Goal: Transaction & Acquisition: Purchase product/service

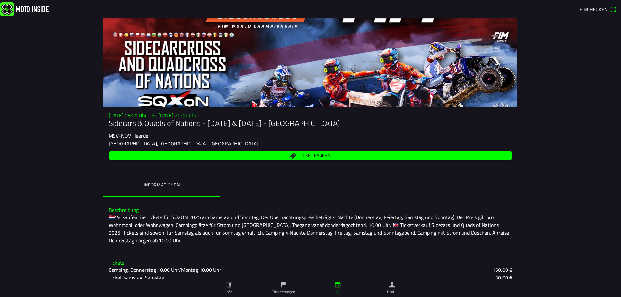
click at [310, 155] on font "Ticket kaufen" at bounding box center [314, 155] width 31 height 6
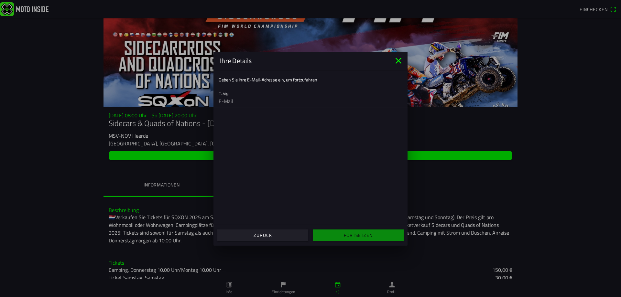
click at [253, 101] on input "email" at bounding box center [311, 101] width 184 height 13
type input "[PERSON_NAME][EMAIL_ADDRESS][DOMAIN_NAME]"
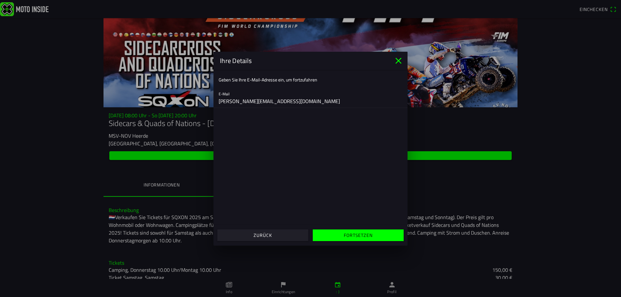
click at [356, 236] on font "Fortsetzen" at bounding box center [358, 235] width 28 height 7
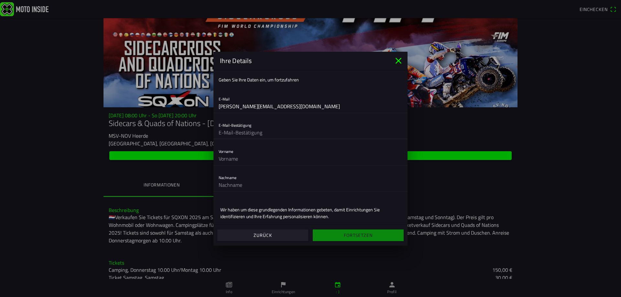
click at [271, 132] on input "text" at bounding box center [311, 132] width 184 height 13
type input "[PERSON_NAME][EMAIL_ADDRESS][DOMAIN_NAME]"
type input "[PERSON_NAME]"
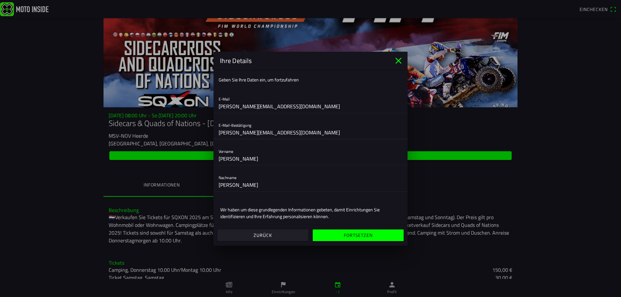
scroll to position [27, 0]
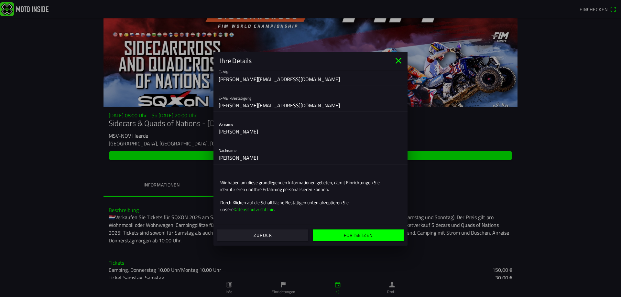
click at [357, 236] on font "Fortsetzen" at bounding box center [358, 235] width 28 height 7
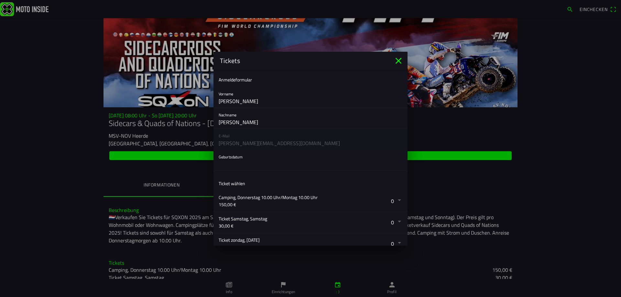
click at [248, 164] on button "button" at bounding box center [313, 160] width 189 height 21
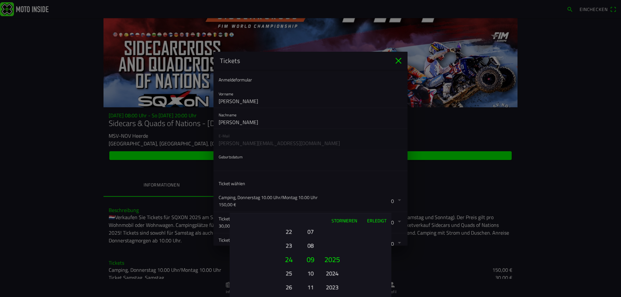
click at [289, 257] on font "24" at bounding box center [289, 259] width 8 height 11
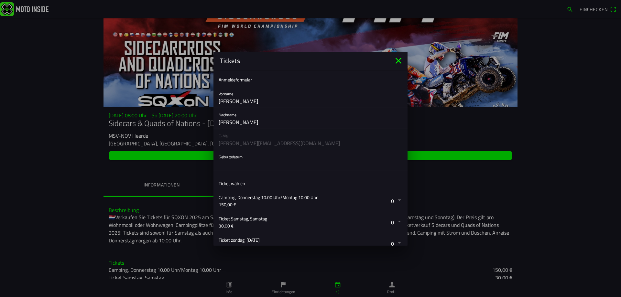
click at [251, 157] on ion-backdrop at bounding box center [310, 148] width 621 height 297
click at [241, 162] on button "button" at bounding box center [313, 160] width 189 height 21
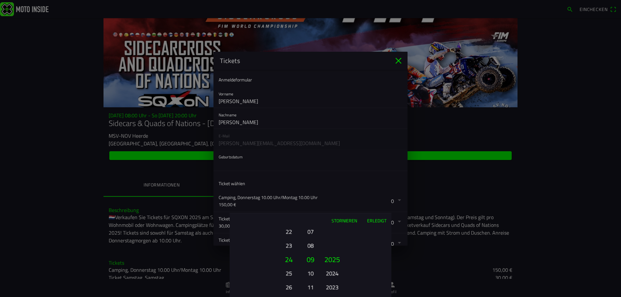
click at [380, 218] on font "Erledigt" at bounding box center [376, 220] width 19 height 7
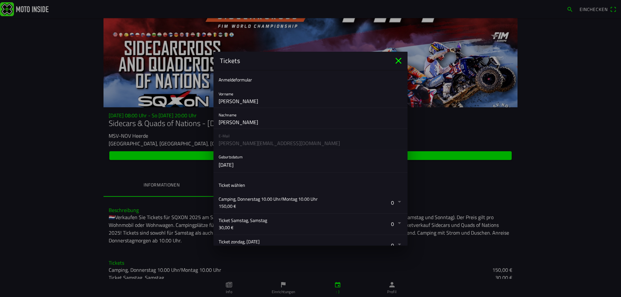
click at [233, 163] on button "button" at bounding box center [313, 161] width 189 height 22
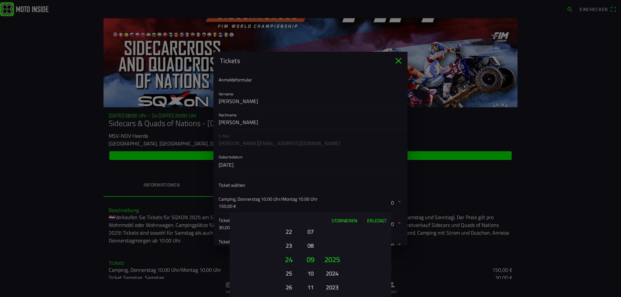
click at [349, 219] on font "Stornieren" at bounding box center [345, 220] width 26 height 7
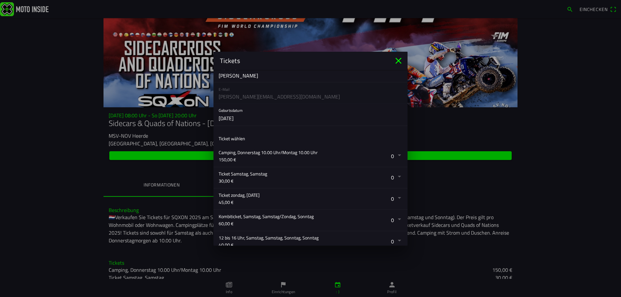
scroll to position [32, 0]
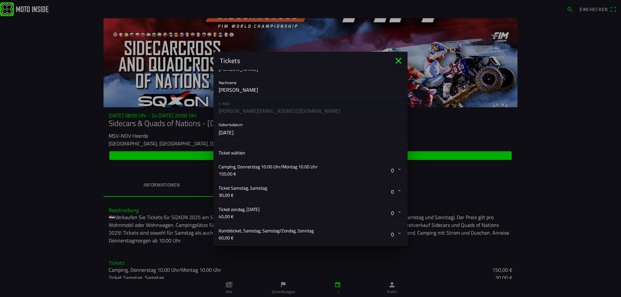
click at [245, 130] on button "button" at bounding box center [313, 129] width 189 height 22
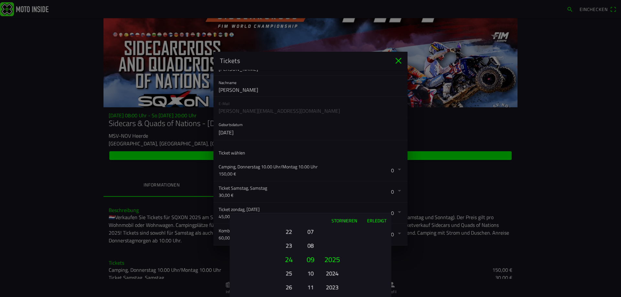
click at [332, 287] on font "2023" at bounding box center [332, 287] width 13 height 9
click at [334, 288] on font "2021" at bounding box center [332, 287] width 13 height 9
click at [334, 287] on font "2019" at bounding box center [332, 287] width 13 height 9
click at [334, 284] on font "2018" at bounding box center [332, 287] width 13 height 9
click at [333, 287] on font "2016" at bounding box center [332, 287] width 13 height 9
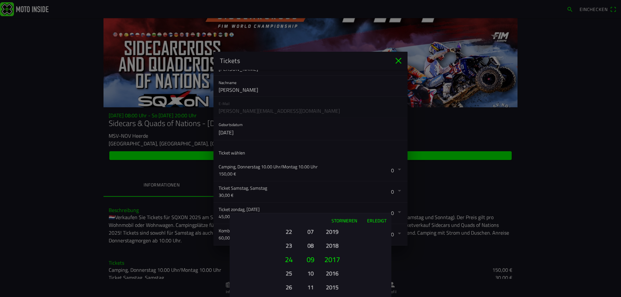
click at [332, 287] on font "2015" at bounding box center [332, 287] width 13 height 9
click at [331, 288] on font "2013" at bounding box center [332, 287] width 13 height 9
click at [331, 287] on font "2011" at bounding box center [332, 287] width 13 height 9
click at [331, 287] on font "2010" at bounding box center [332, 287] width 13 height 9
click at [331, 287] on font "2008" at bounding box center [332, 287] width 13 height 9
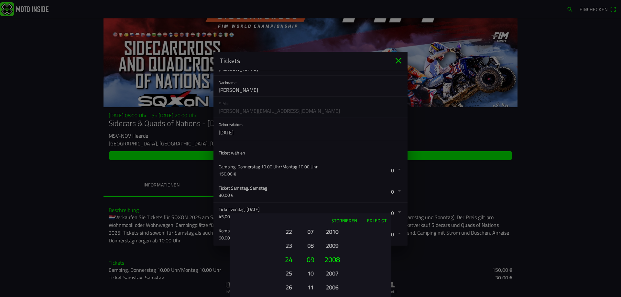
click at [331, 287] on font "2006" at bounding box center [332, 287] width 13 height 9
click at [331, 287] on font "2004" at bounding box center [332, 287] width 13 height 9
click at [331, 287] on font "2002" at bounding box center [332, 287] width 13 height 9
click at [331, 287] on font "1998" at bounding box center [332, 287] width 13 height 9
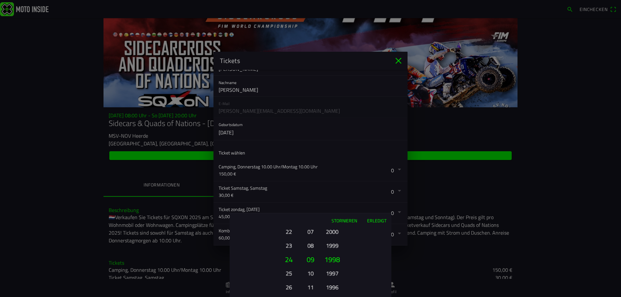
click at [331, 287] on font "1996" at bounding box center [332, 287] width 13 height 9
click at [331, 287] on font "1994" at bounding box center [332, 287] width 13 height 9
click at [331, 287] on font "1992" at bounding box center [332, 287] width 13 height 9
click at [331, 287] on font "1990" at bounding box center [332, 287] width 13 height 9
click at [331, 287] on ion-picker-column "2025 2024 2023 2022 2021 2020 2019 2018 2017 2016 2015 2014 2013 2012 2011 2010…" at bounding box center [355, 263] width 73 height 70
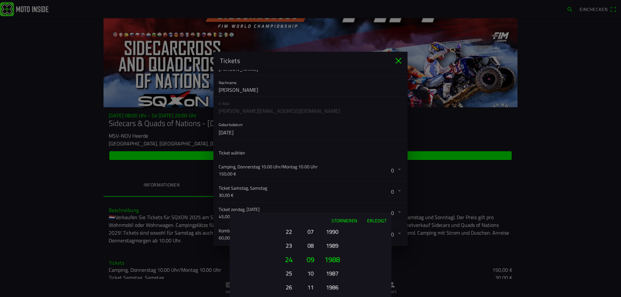
click at [331, 287] on ion-picker-column "2025 2024 2023 2022 2021 2020 2019 2018 2017 2016 2015 2014 2013 2012 2011 2010…" at bounding box center [355, 263] width 73 height 70
click at [331, 287] on font "1984" at bounding box center [332, 287] width 13 height 9
click at [331, 287] on ion-picker-column "2025 2024 2023 2022 2021 2020 2019 2018 2017 2016 2015 2014 2013 2012 2011 2010…" at bounding box center [355, 263] width 73 height 70
click at [331, 287] on div "2025 2024 2023 2022 2021 2020 2019 2018 2017 2016 2015 2014 2013 2012 2011 2010…" at bounding box center [332, 288] width 22 height 70
click at [330, 287] on div "2025 2024 2023 2022 2021 2020 2019 2018 2017 2016 2015 2014 2013 2012 2011 2010…" at bounding box center [332, 288] width 22 height 70
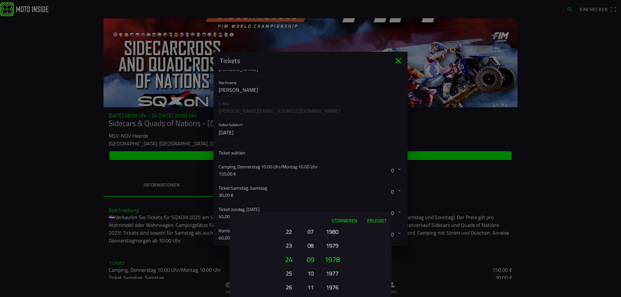
click at [329, 288] on ion-picker-column "2025 2024 2023 2022 2021 2020 2019 2018 2017 2016 2015 2014 2013 2012 2011 2010…" at bounding box center [355, 263] width 73 height 70
click at [329, 288] on font "1976" at bounding box center [332, 290] width 13 height 9
click at [329, 288] on font "1974" at bounding box center [332, 287] width 13 height 9
click at [329, 288] on font "1972" at bounding box center [332, 287] width 13 height 9
click at [329, 288] on font "1970" at bounding box center [332, 287] width 13 height 9
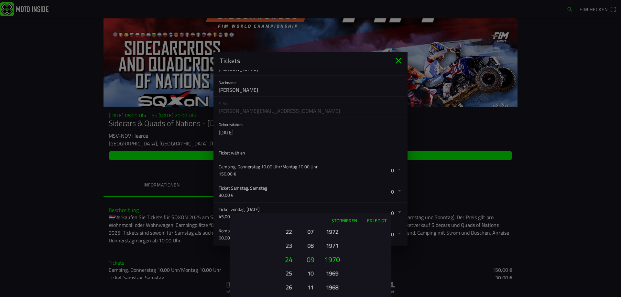
click at [329, 288] on font "1968" at bounding box center [332, 287] width 13 height 9
click at [329, 288] on font "1966" at bounding box center [332, 287] width 13 height 9
click at [329, 288] on font "1964" at bounding box center [332, 287] width 13 height 9
click at [332, 273] on font "1963" at bounding box center [332, 273] width 13 height 9
click at [311, 275] on font "10" at bounding box center [310, 273] width 6 height 9
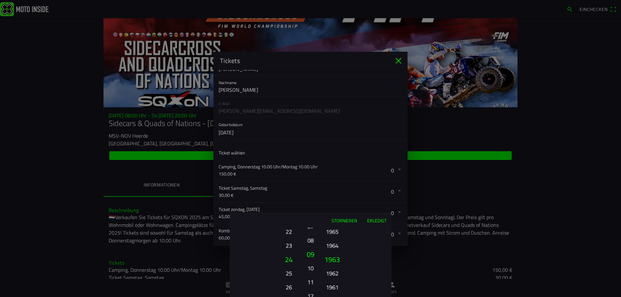
click at [311, 275] on ion-picker-column "01 02 03 04 05 06 07 08 09 10 11 12" at bounding box center [310, 263] width 16 height 70
click at [311, 236] on font "08" at bounding box center [310, 240] width 6 height 9
click at [310, 236] on font "06" at bounding box center [310, 231] width 6 height 9
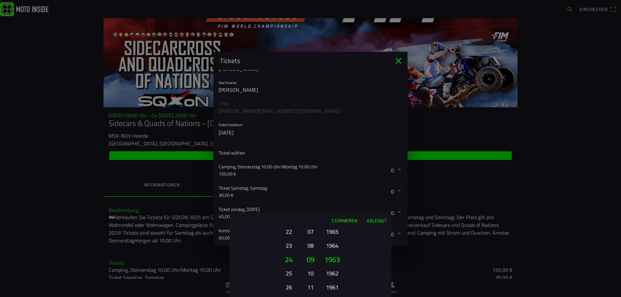
click at [310, 229] on font "07" at bounding box center [310, 231] width 6 height 9
drag, startPoint x: 310, startPoint y: 229, endPoint x: 311, endPoint y: 269, distance: 39.5
click at [311, 269] on font "08" at bounding box center [310, 269] width 6 height 9
click at [308, 231] on font "05" at bounding box center [310, 231] width 6 height 9
drag, startPoint x: 314, startPoint y: 258, endPoint x: 314, endPoint y: 265, distance: 7.4
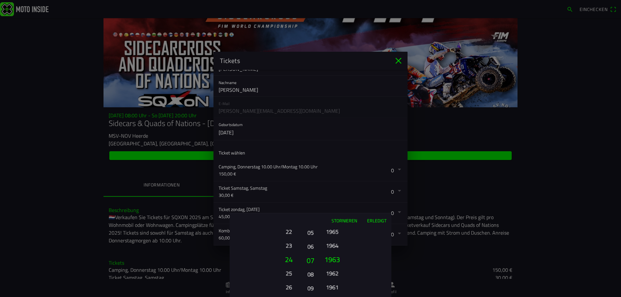
click at [314, 265] on font "07" at bounding box center [311, 260] width 8 height 11
click at [310, 263] on button "04" at bounding box center [310, 256] width 11 height 14
click at [312, 274] on font "05" at bounding box center [310, 273] width 6 height 9
drag, startPoint x: 380, startPoint y: 220, endPoint x: 373, endPoint y: 223, distance: 8.2
click at [380, 220] on font "Erledigt" at bounding box center [376, 220] width 19 height 7
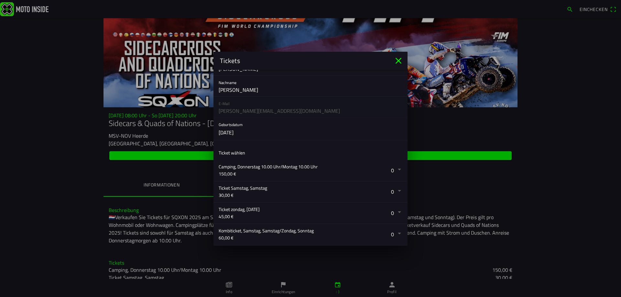
click at [247, 130] on button "button" at bounding box center [313, 129] width 189 height 22
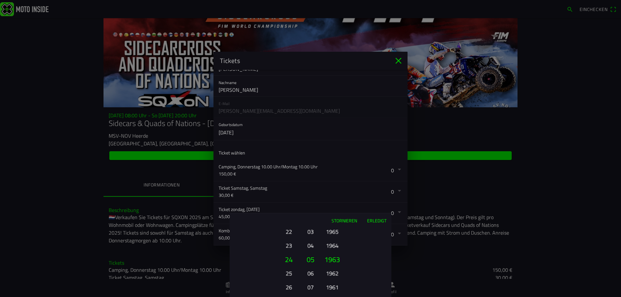
click at [341, 220] on font "Stornieren" at bounding box center [345, 220] width 26 height 7
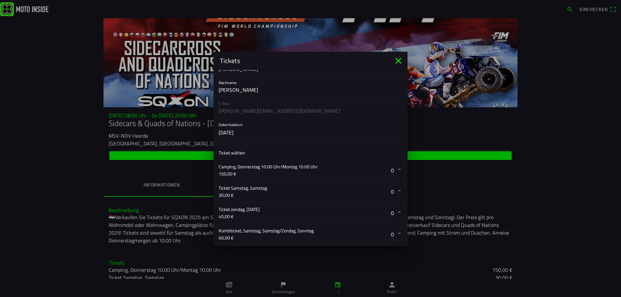
click at [236, 133] on button "button" at bounding box center [313, 129] width 189 height 22
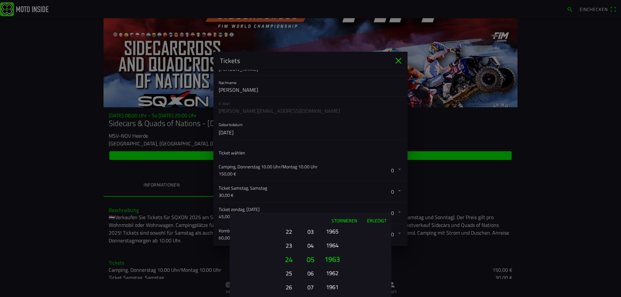
click at [335, 260] on font "1963" at bounding box center [332, 259] width 16 height 11
click at [333, 242] on font "1963" at bounding box center [332, 245] width 13 height 9
click at [334, 228] on font "1963" at bounding box center [332, 231] width 13 height 9
drag, startPoint x: 330, startPoint y: 253, endPoint x: 330, endPoint y: 262, distance: 9.4
click at [331, 263] on button "1962" at bounding box center [332, 259] width 22 height 14
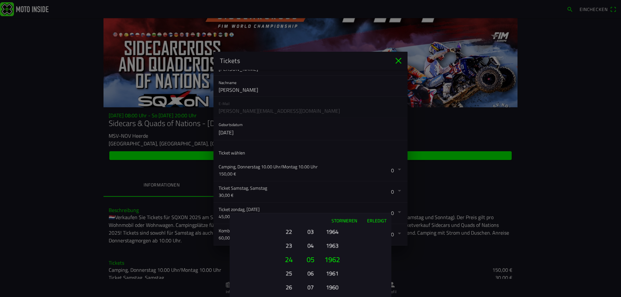
click at [330, 242] on font "1963" at bounding box center [332, 245] width 13 height 9
click at [377, 219] on font "Erledigt" at bounding box center [376, 220] width 19 height 7
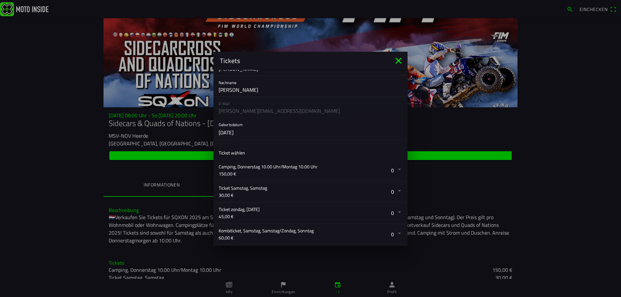
click at [395, 168] on button "button" at bounding box center [313, 170] width 189 height 21
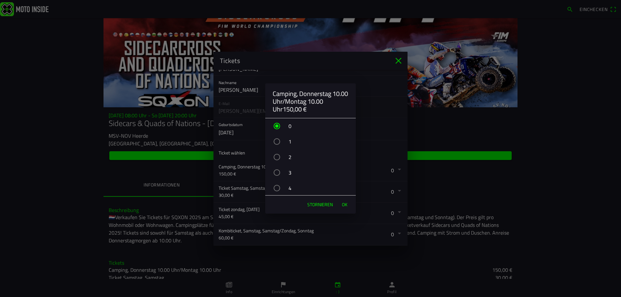
click at [276, 139] on div "button" at bounding box center [277, 141] width 6 height 6
click at [344, 204] on font "OK" at bounding box center [344, 204] width 5 height 7
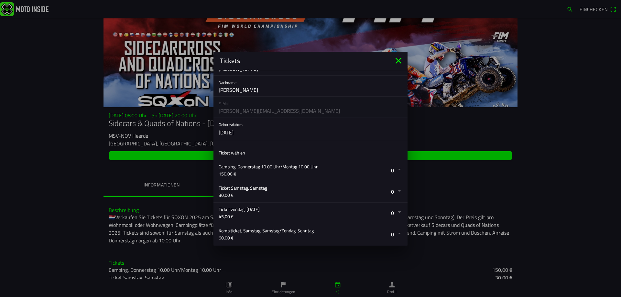
click at [386, 170] on button "button" at bounding box center [313, 170] width 189 height 21
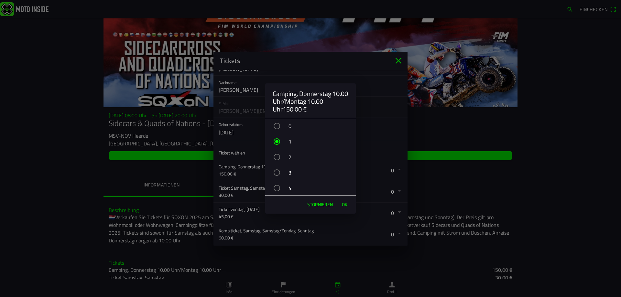
click at [276, 141] on div "button" at bounding box center [276, 141] width 3 height 3
click at [345, 203] on font "OK" at bounding box center [344, 204] width 5 height 7
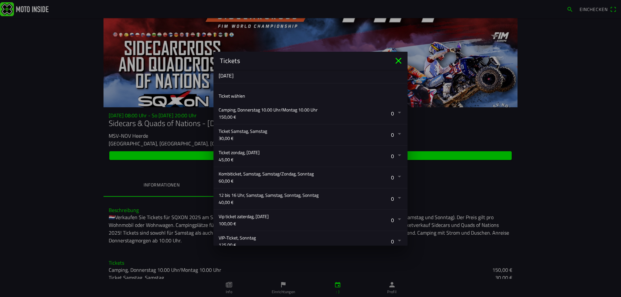
scroll to position [97, 0]
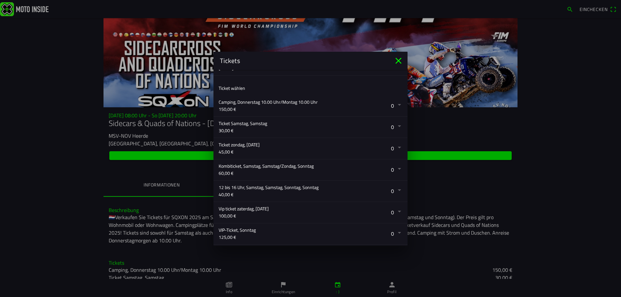
click at [393, 167] on button "button" at bounding box center [313, 169] width 189 height 21
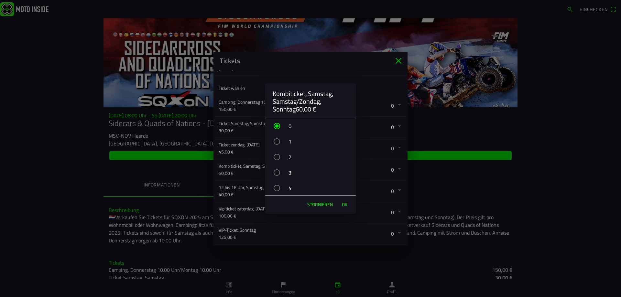
scroll to position [32, 0]
click at [277, 169] on div "button" at bounding box center [277, 171] width 6 height 6
click at [345, 203] on font "OK" at bounding box center [344, 204] width 5 height 7
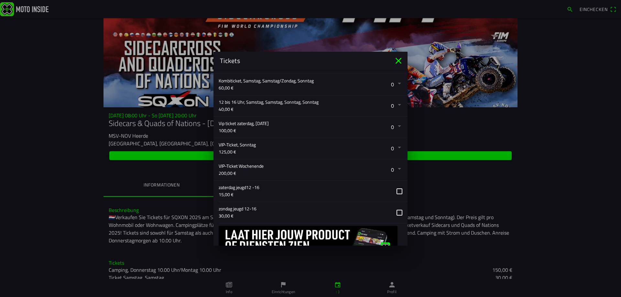
scroll to position [194, 0]
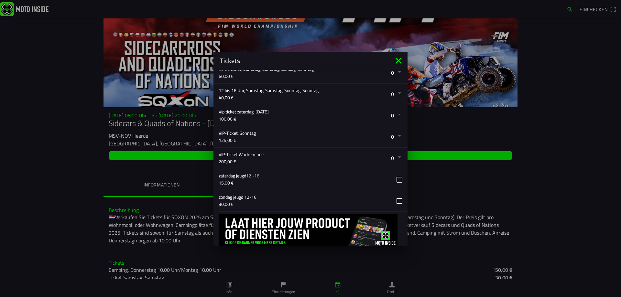
drag, startPoint x: 393, startPoint y: 177, endPoint x: 392, endPoint y: 181, distance: 4.0
click at [393, 178] on button "button" at bounding box center [313, 179] width 189 height 21
click at [393, 201] on button "button" at bounding box center [313, 201] width 189 height 21
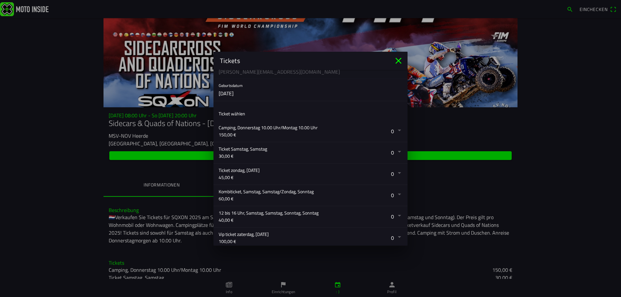
scroll to position [53, 0]
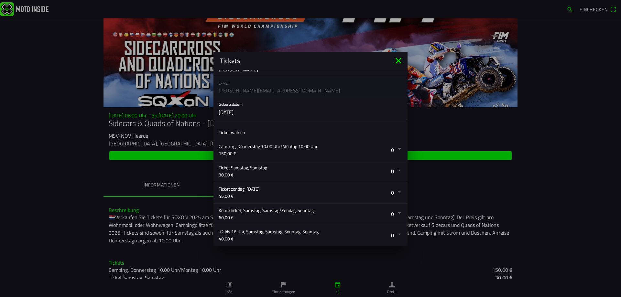
click at [393, 148] on button "button" at bounding box center [313, 150] width 189 height 21
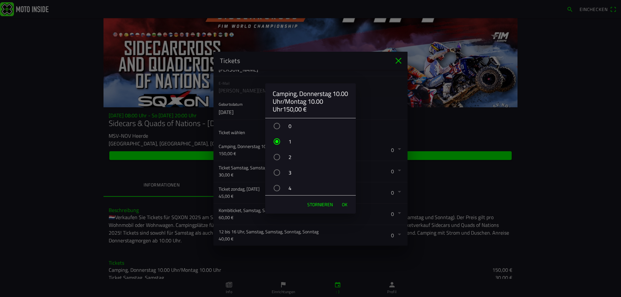
click at [278, 140] on div "button" at bounding box center [277, 141] width 6 height 6
click at [288, 139] on div "1" at bounding box center [314, 142] width 84 height 16
click at [346, 204] on font "OK" at bounding box center [344, 204] width 5 height 7
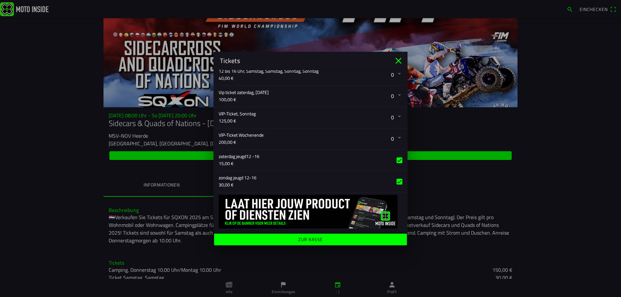
scroll to position [214, 0]
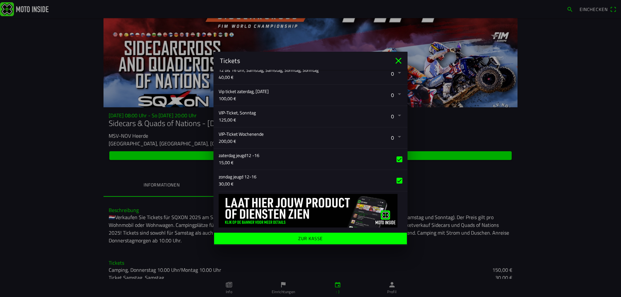
click at [316, 237] on font "Zur Kasse" at bounding box center [310, 238] width 25 height 7
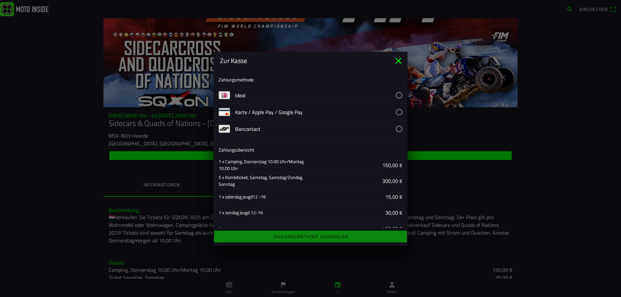
click at [259, 182] on ion-text "5 x Kombiticket, Samstag, Samstag/Zondag, Sonntag" at bounding box center [262, 181] width 87 height 14
click at [261, 179] on font "5 x Kombiticket, Samstag, Samstag/Zondag, Sonntag" at bounding box center [261, 181] width 84 height 14
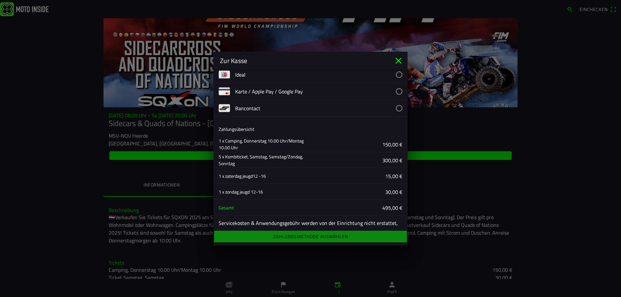
scroll to position [34, 0]
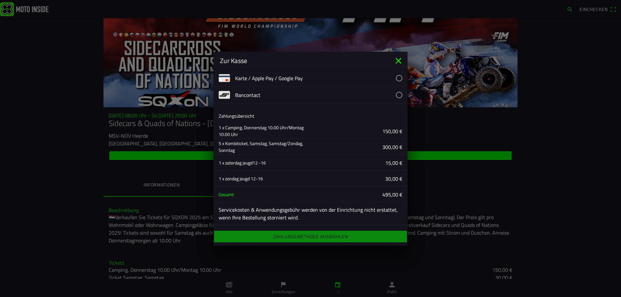
click at [396, 59] on icon "close" at bounding box center [398, 61] width 10 height 10
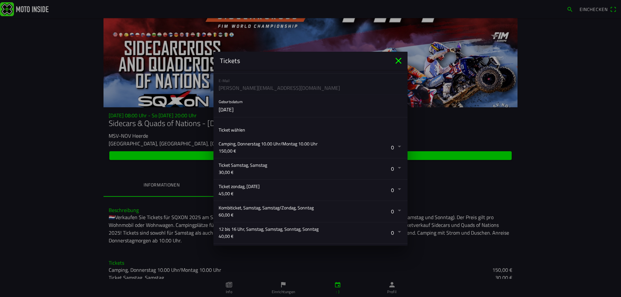
scroll to position [0, 0]
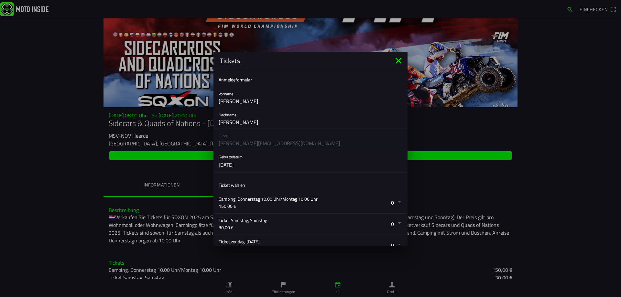
click at [399, 58] on icon "schließen" at bounding box center [398, 61] width 10 height 10
